Goal: Transaction & Acquisition: Purchase product/service

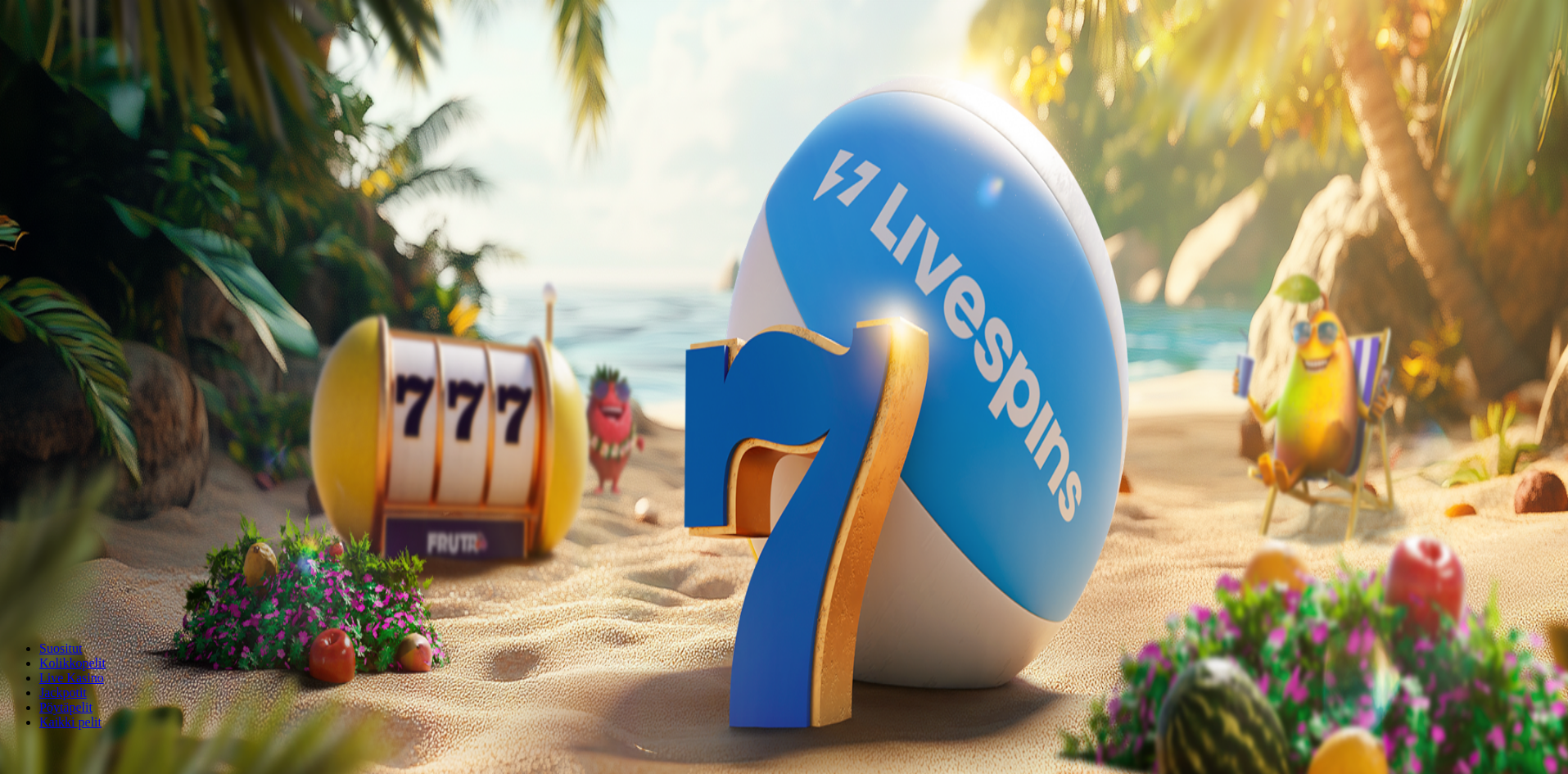
click at [93, 65] on span "Kirjaudu" at bounding box center [113, 59] width 40 height 13
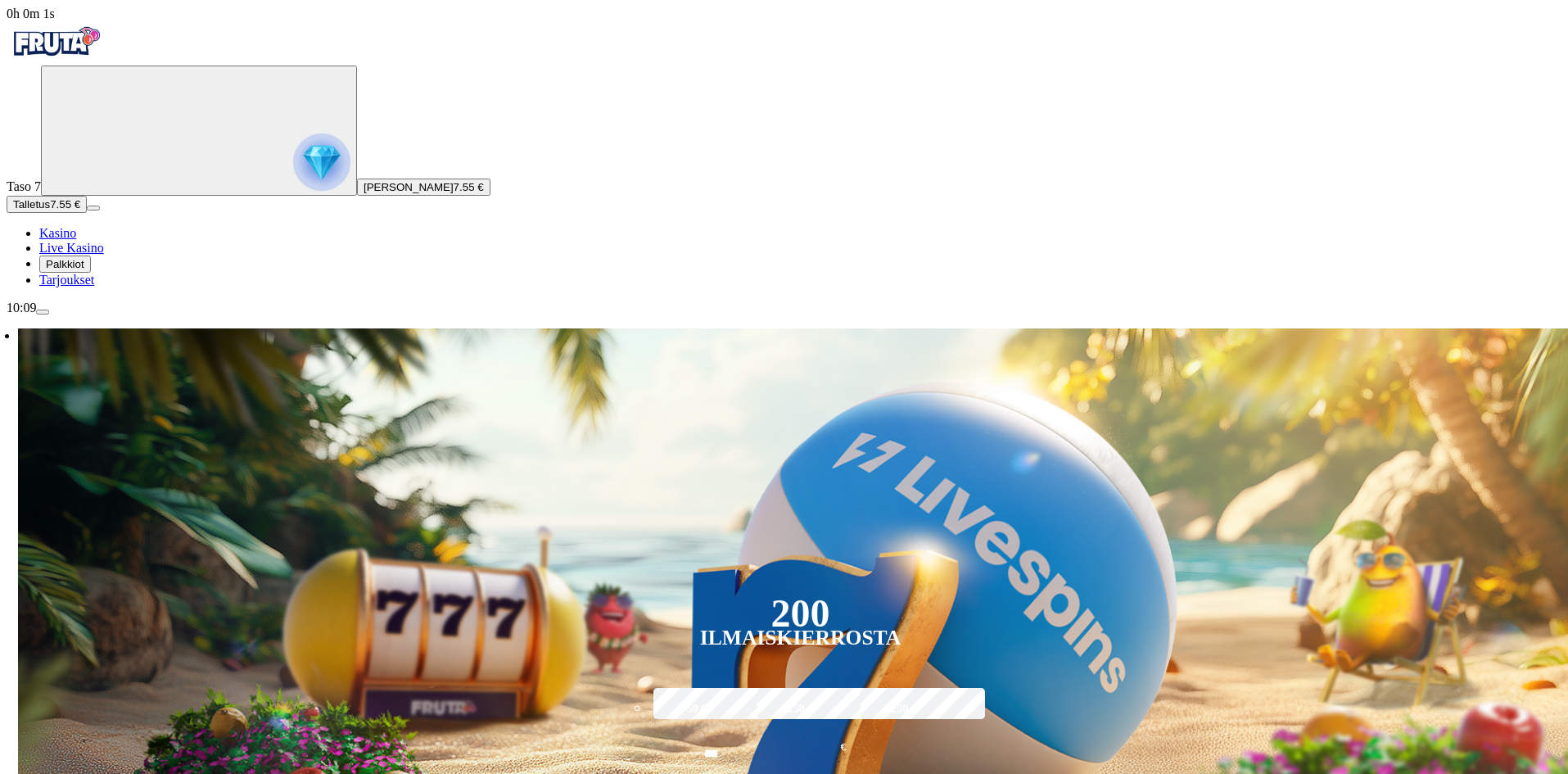
click at [94, 287] on span "Tarjoukset" at bounding box center [66, 280] width 55 height 14
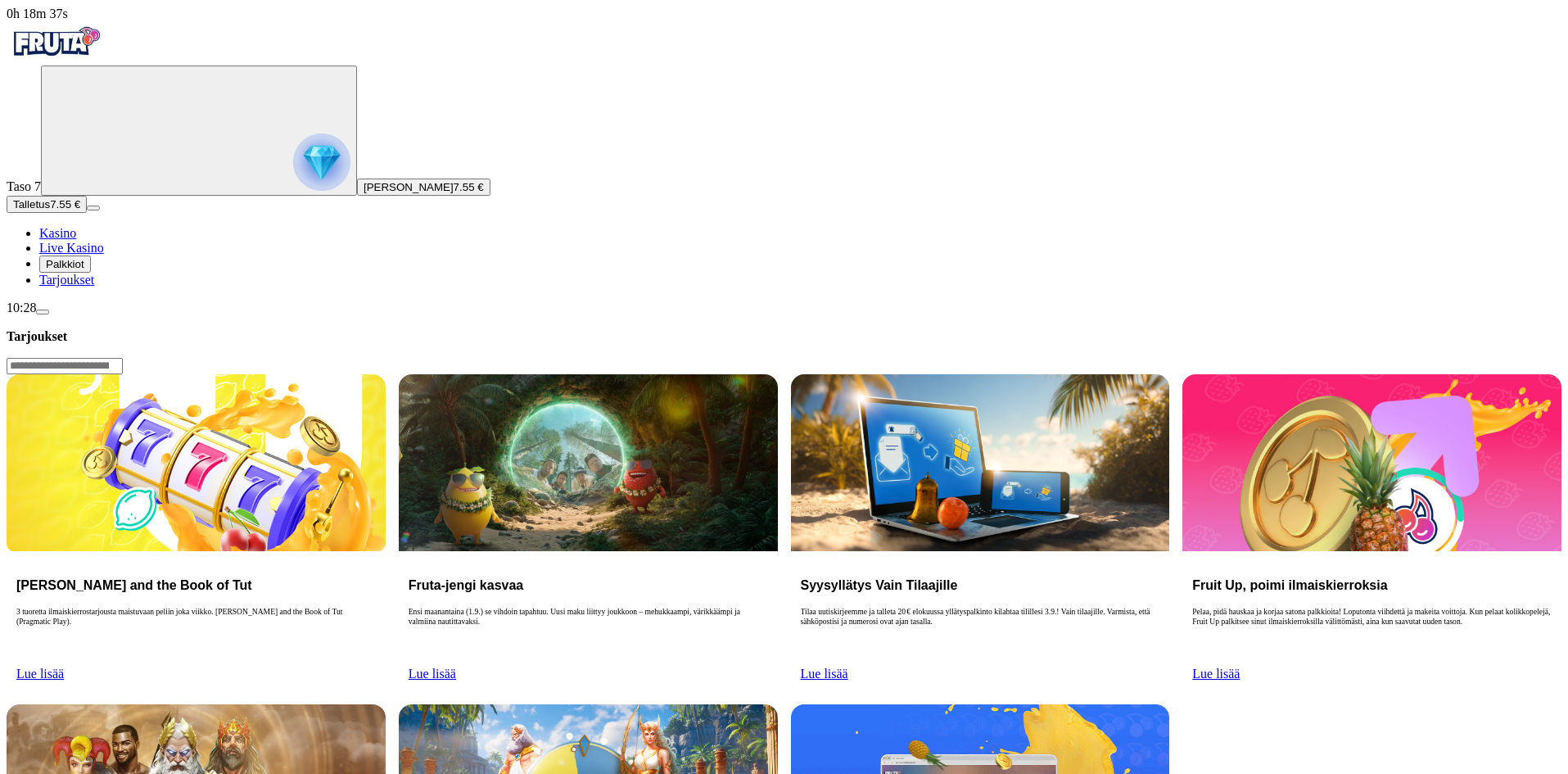
drag, startPoint x: 91, startPoint y: 500, endPoint x: 212, endPoint y: 458, distance: 128.1
click at [92, 287] on span "Tarjoukset" at bounding box center [66, 280] width 55 height 14
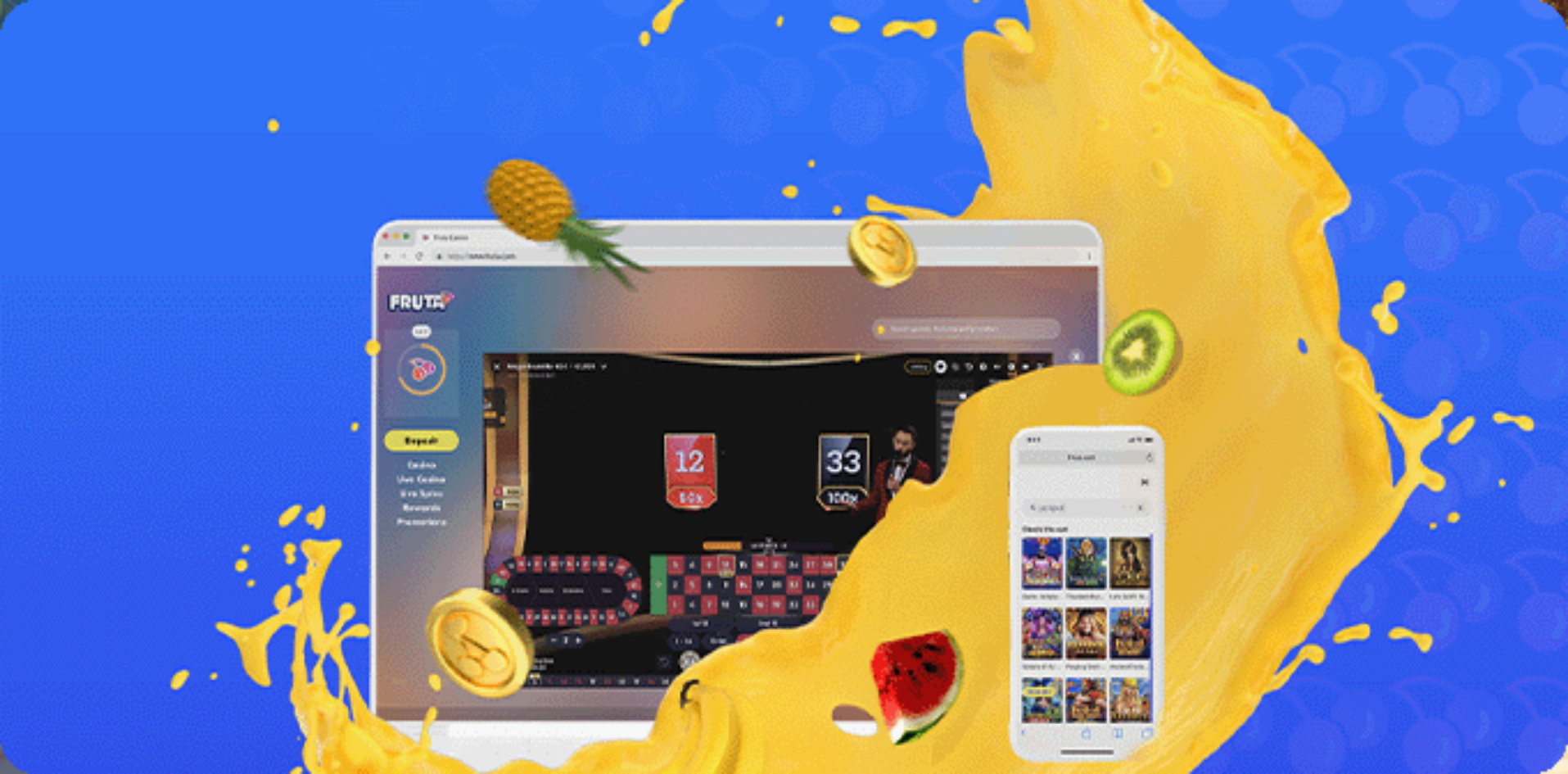
click at [54, 443] on link "Lue lisää" at bounding box center [30, 450] width 48 height 14
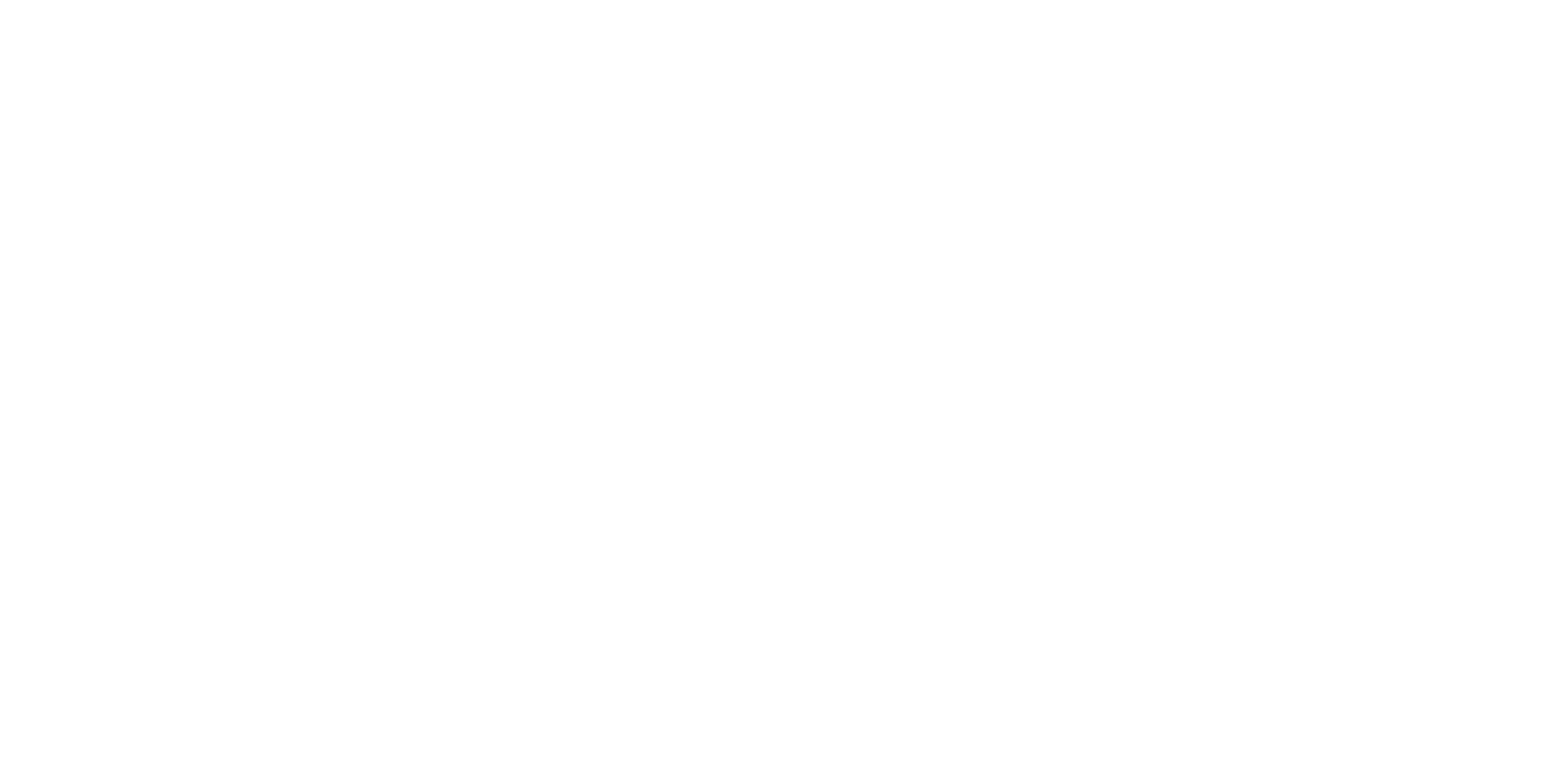
scroll to position [410, 0]
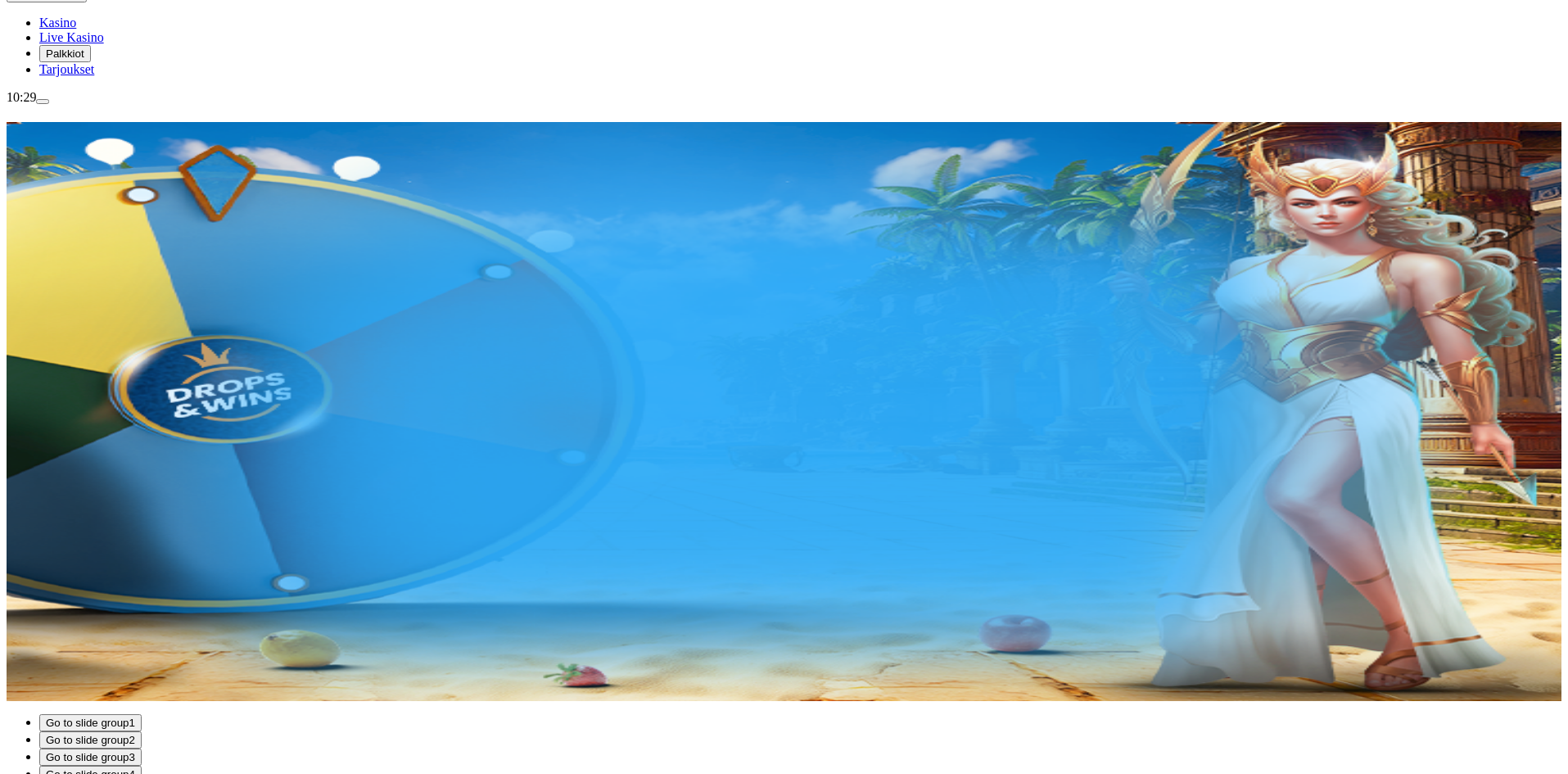
scroll to position [327, 0]
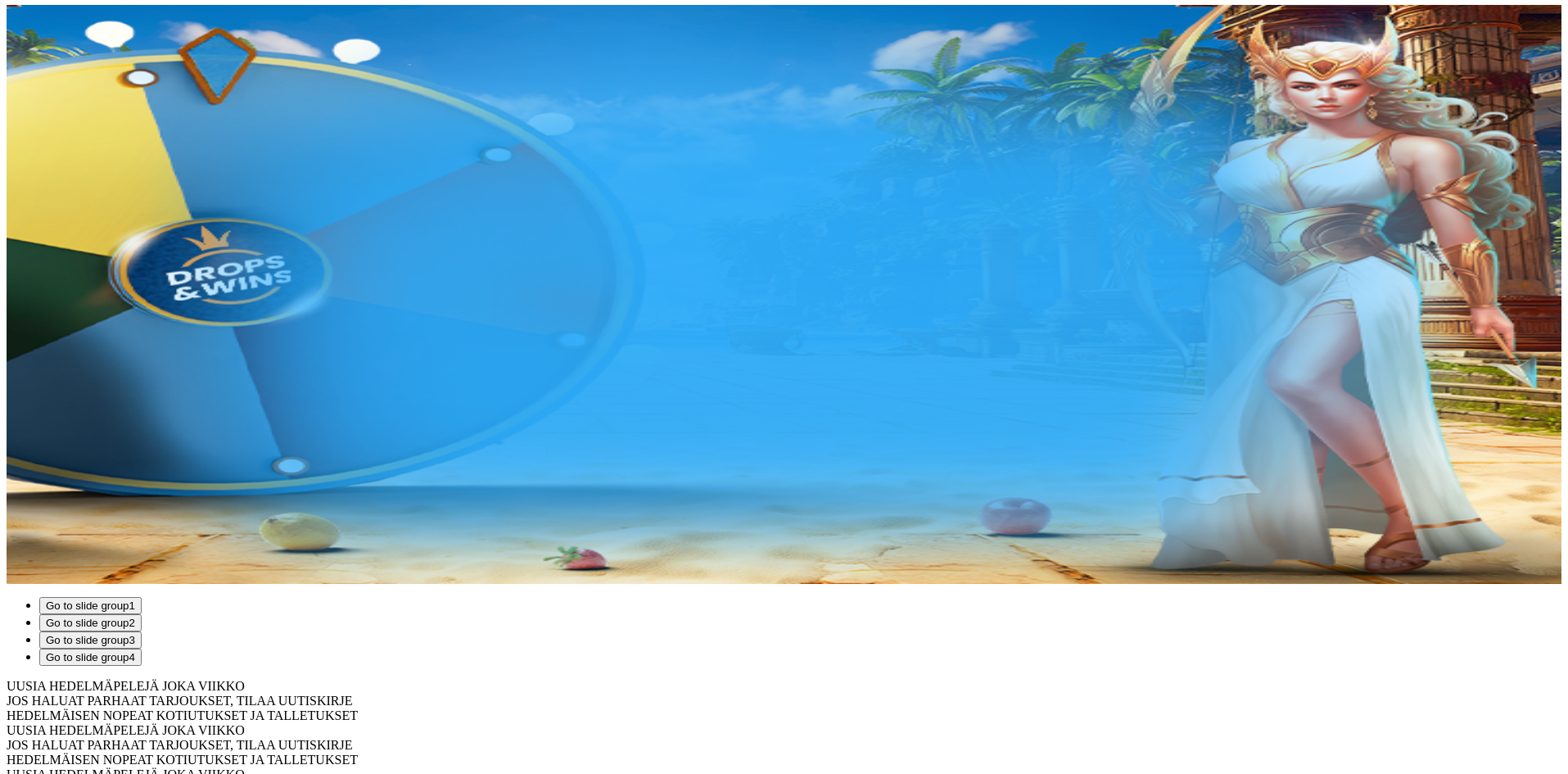
type input "**********"
drag, startPoint x: 1207, startPoint y: 465, endPoint x: 1083, endPoint y: 470, distance: 124.1
copy h3 "Fire In The Hole xBomb"
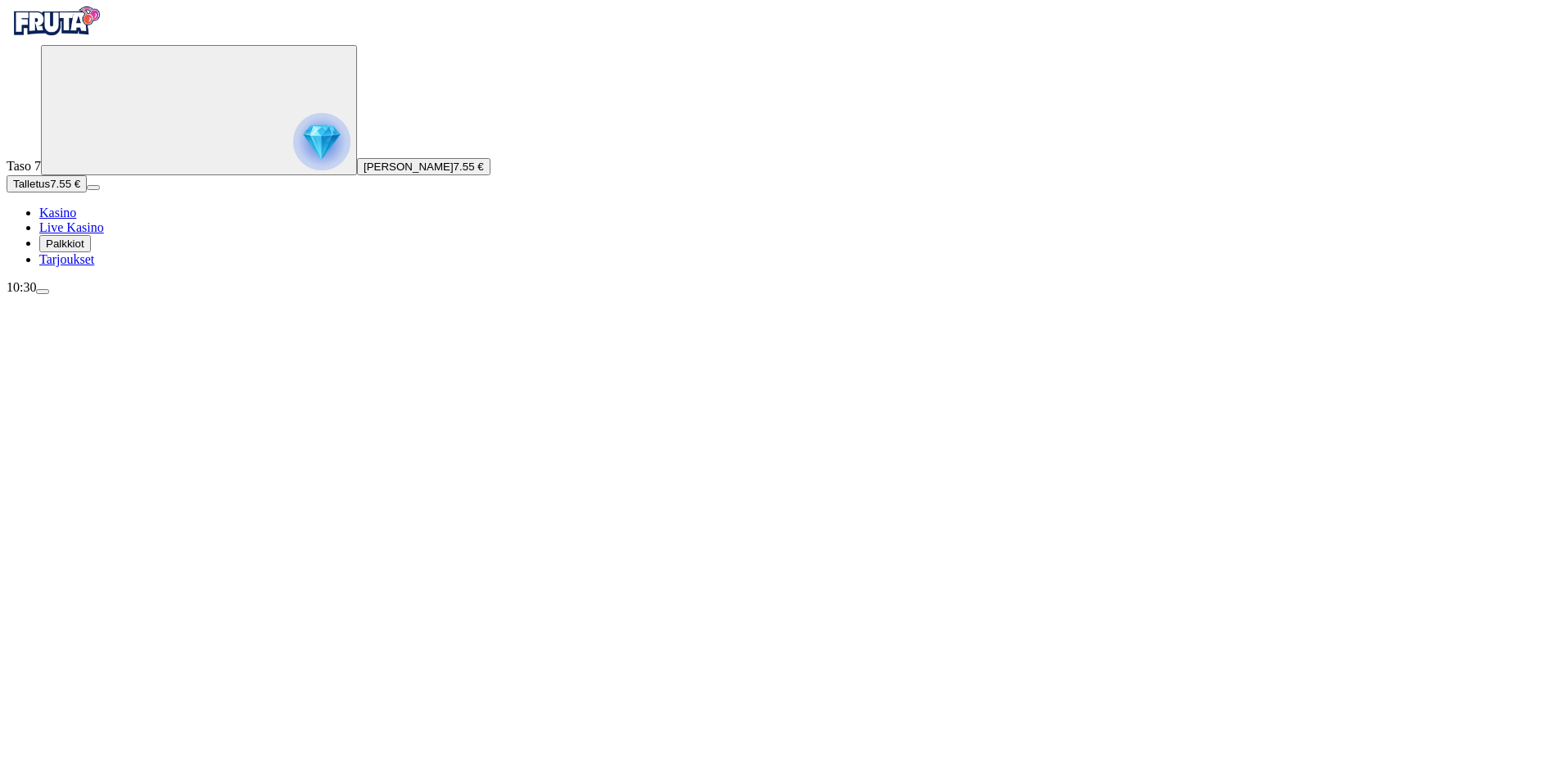
scroll to position [0, 0]
